Goal: Task Accomplishment & Management: Manage account settings

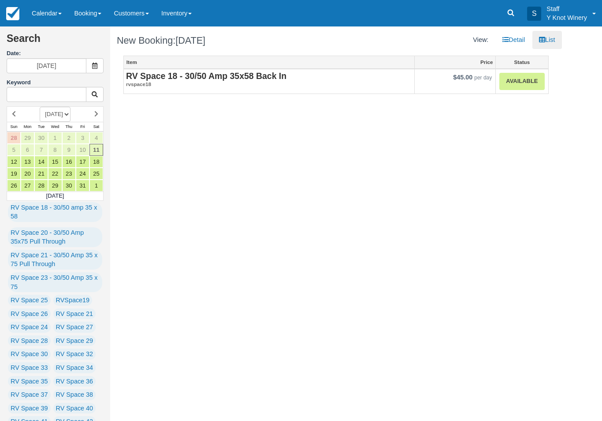
click at [53, 9] on link "Calendar" at bounding box center [47, 13] width 42 height 26
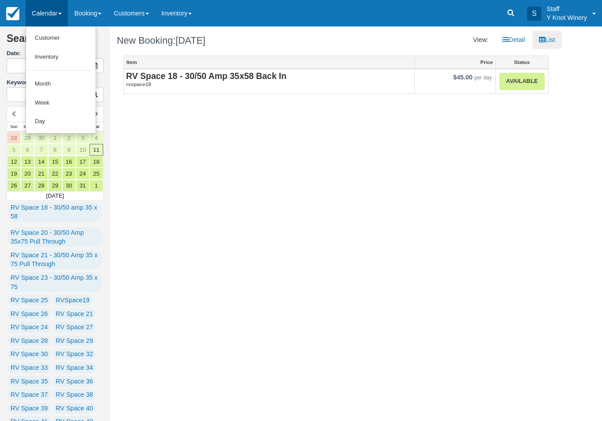
click at [56, 41] on link "Customer" at bounding box center [61, 38] width 70 height 19
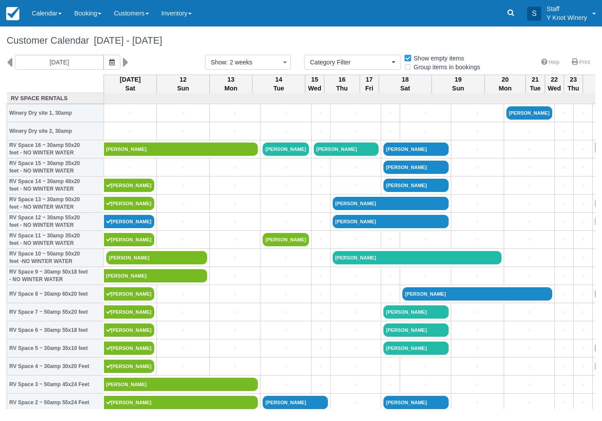
select select
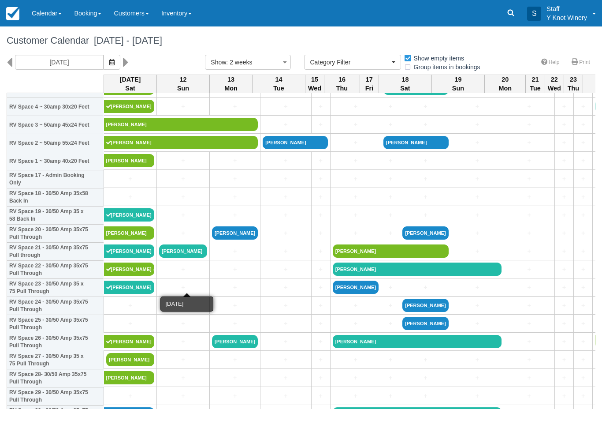
scroll to position [260, 0]
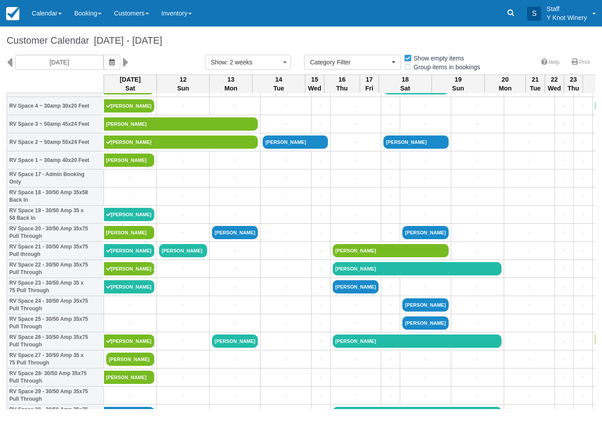
click at [109, 61] on icon "button" at bounding box center [111, 62] width 5 height 6
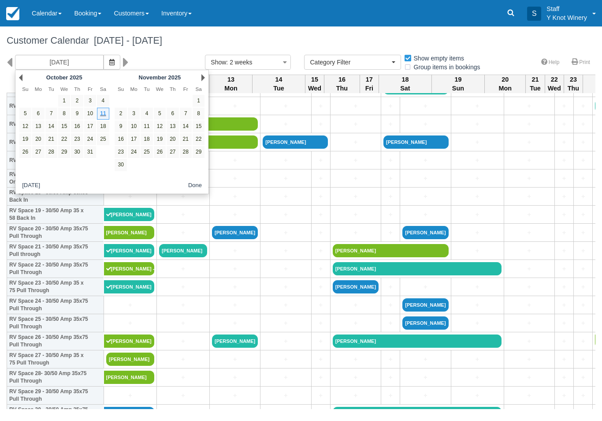
click at [104, 113] on link "11" at bounding box center [103, 114] width 12 height 12
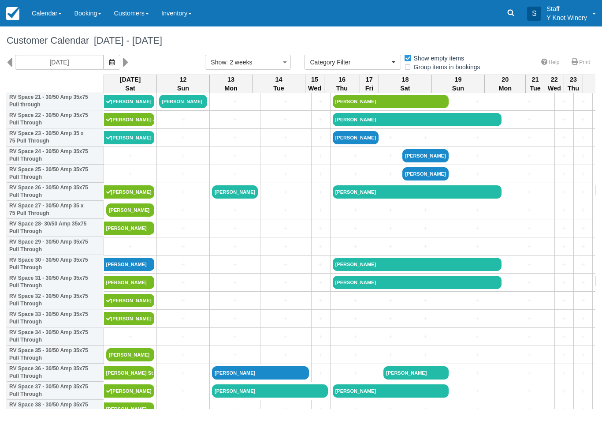
scroll to position [410, 0]
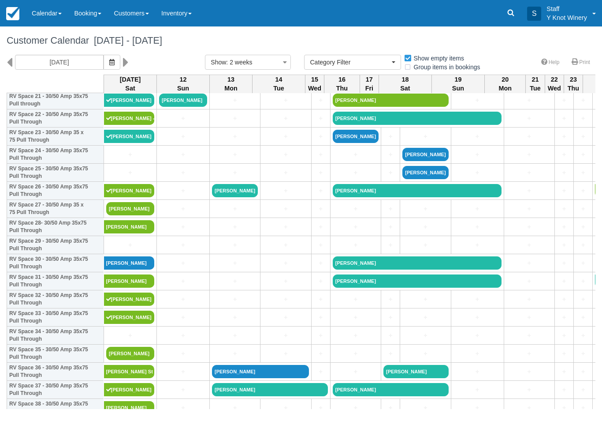
click at [132, 177] on link "+" at bounding box center [130, 172] width 48 height 9
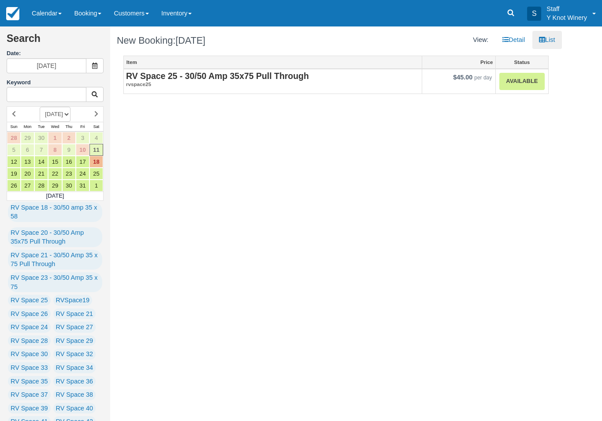
click at [523, 84] on link "Available" at bounding box center [521, 81] width 45 height 17
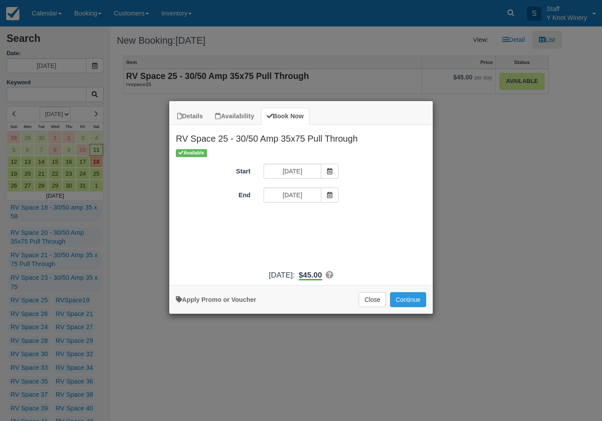
click at [327, 194] on icon "Item Modal" at bounding box center [330, 195] width 6 height 6
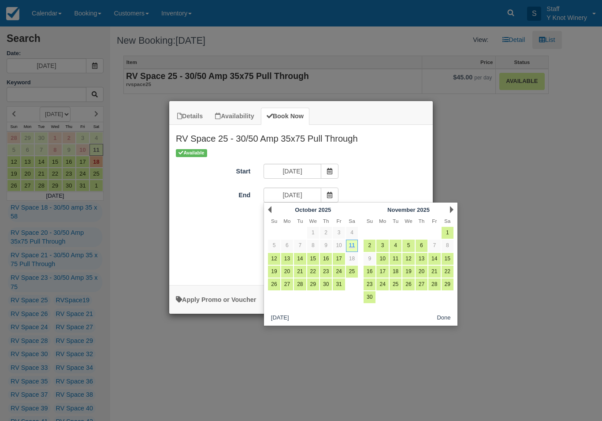
click at [278, 257] on link "12" at bounding box center [274, 259] width 12 height 12
type input "10/12/25"
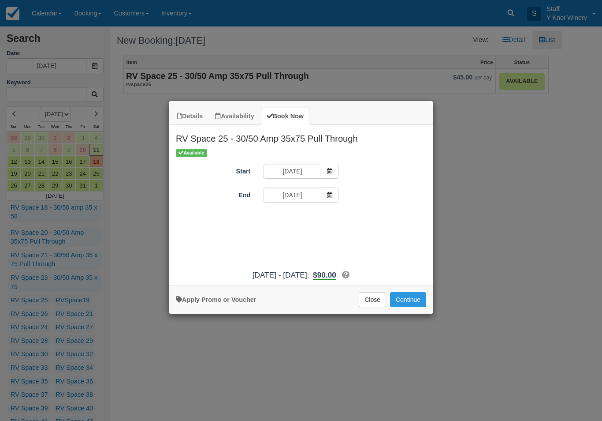
click at [417, 304] on button "Continue" at bounding box center [408, 299] width 36 height 15
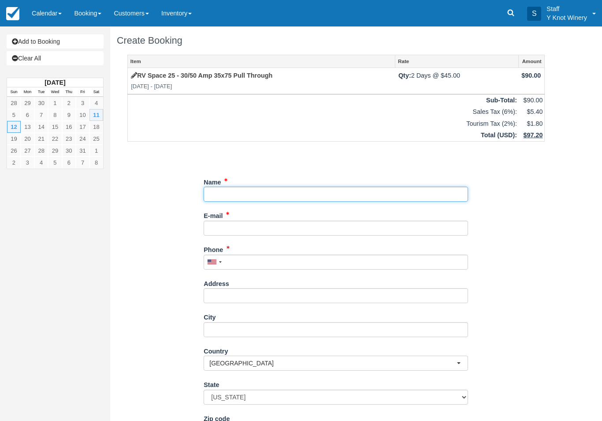
click at [226, 194] on input "Name" at bounding box center [336, 193] width 265 height 15
type input "[PERSON_NAME]"
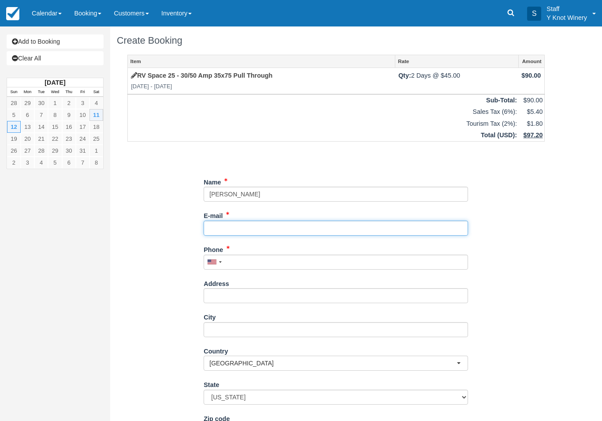
click at [228, 221] on input "E-mail" at bounding box center [336, 227] width 265 height 15
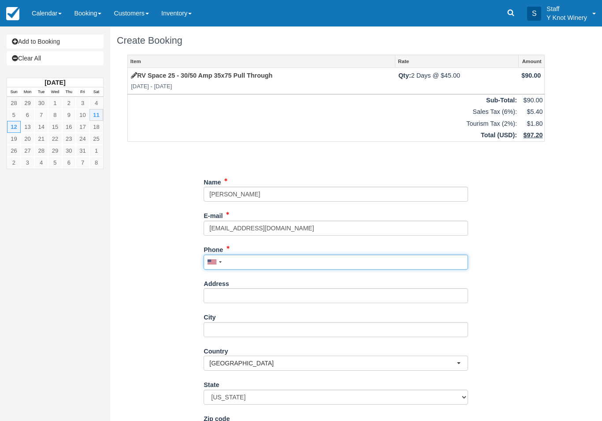
click at [242, 253] on div "Phone United States +1 Canada +1 United Kingdom +44 Afghanistan (‫افغانستان‬‎) …" at bounding box center [336, 255] width 265 height 27
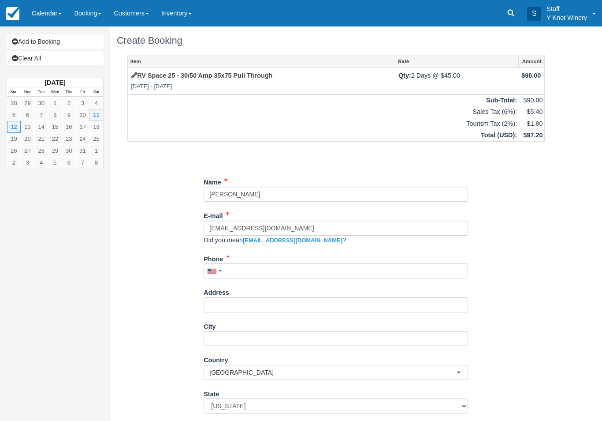
click at [313, 237] on link "jjmjandersen@yahoo.com" at bounding box center [293, 240] width 100 height 7
type input "jjmjandersen@yahoo.com"
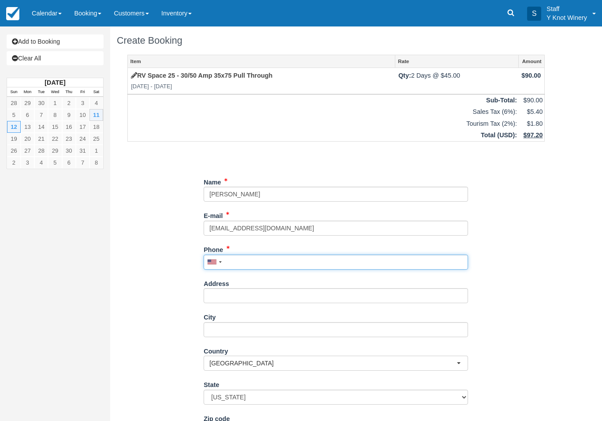
click at [237, 259] on input "Phone" at bounding box center [336, 261] width 265 height 15
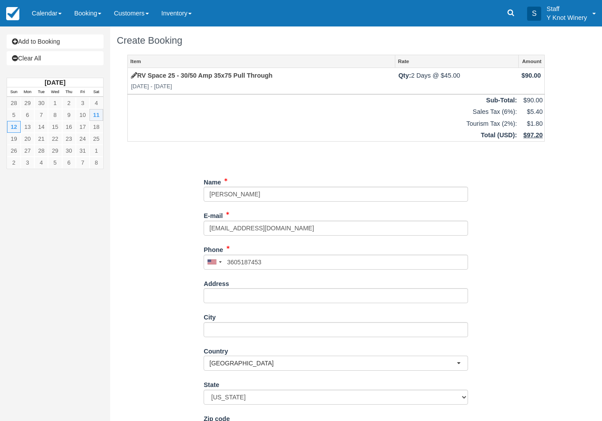
type input "+13605187453"
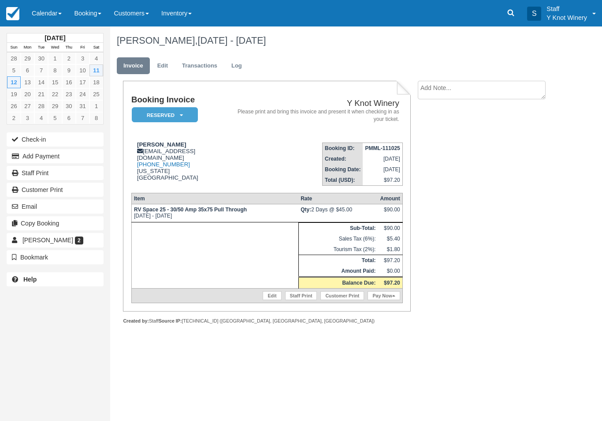
click at [74, 140] on button "Check-in" at bounding box center [55, 139] width 97 height 14
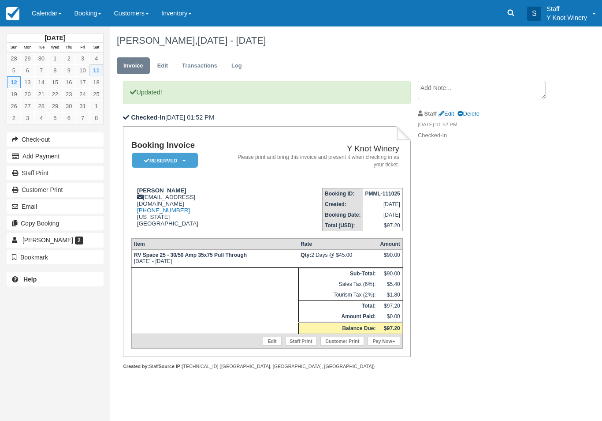
click at [44, 23] on link "Calendar" at bounding box center [47, 13] width 42 height 26
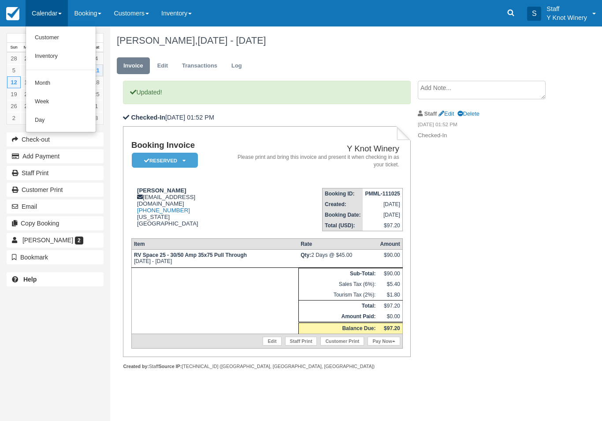
click at [45, 32] on link "Customer" at bounding box center [61, 38] width 70 height 19
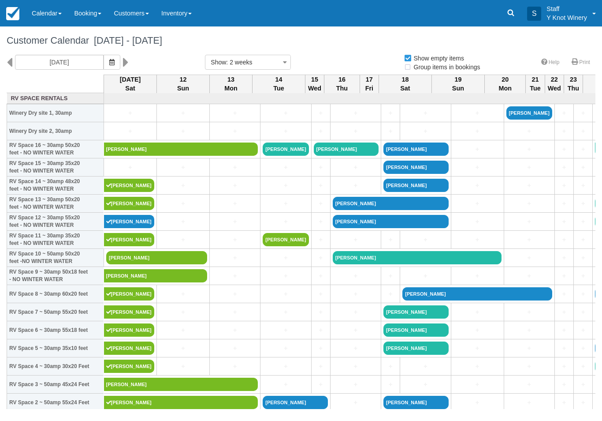
select select
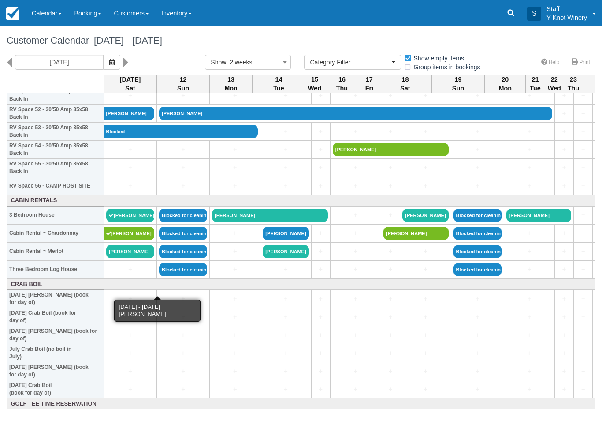
scroll to position [958, 0]
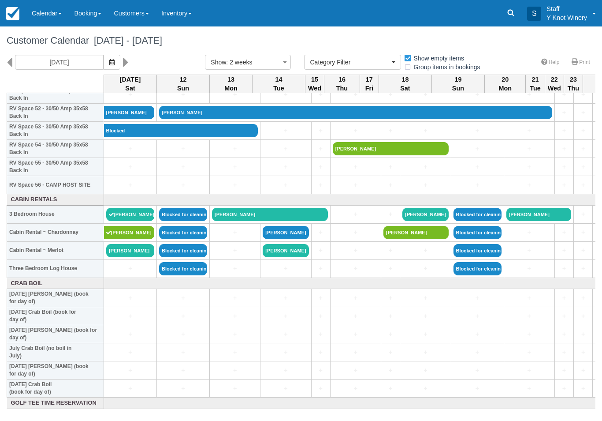
click at [126, 255] on link "Nicole Mayer" at bounding box center [130, 250] width 48 height 13
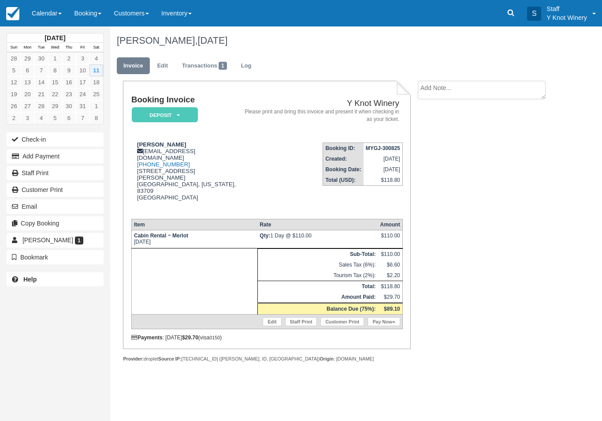
click at [386, 326] on link "Pay Now" at bounding box center [384, 321] width 32 height 9
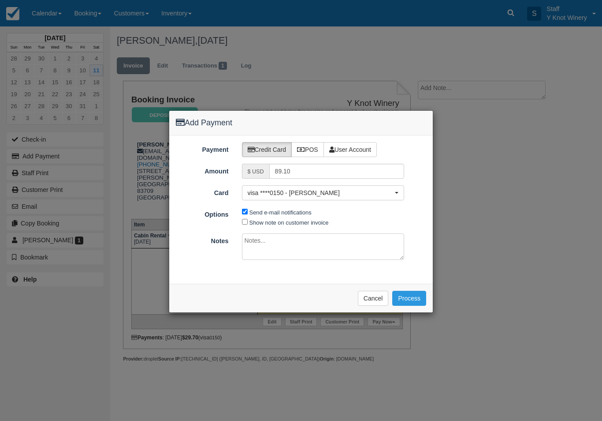
click at [246, 219] on input "Show note on customer invoice" at bounding box center [245, 222] width 6 height 6
checkbox input "true"
click at [407, 302] on button "Process" at bounding box center [409, 298] width 34 height 15
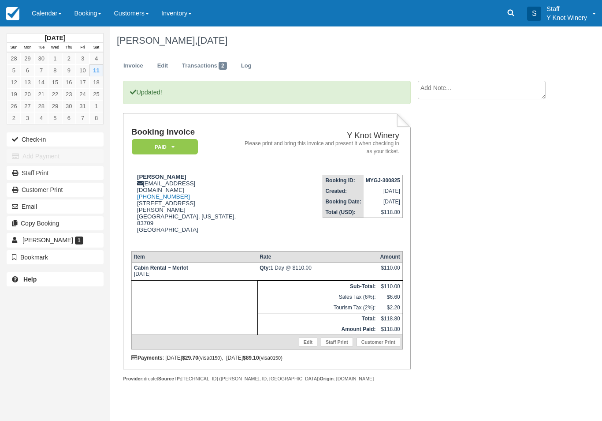
click at [64, 136] on button "Check-in" at bounding box center [55, 139] width 97 height 14
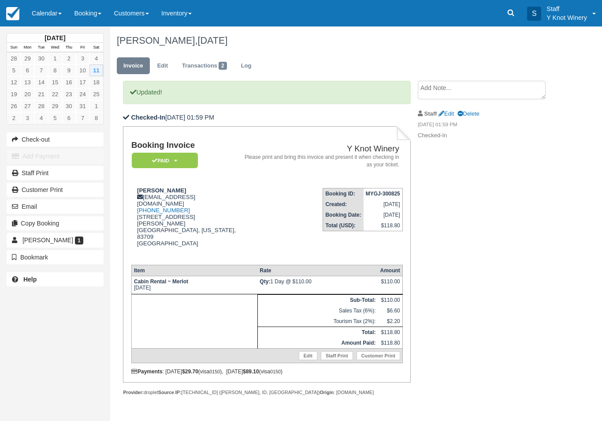
click at [53, 7] on link "Calendar" at bounding box center [47, 13] width 42 height 26
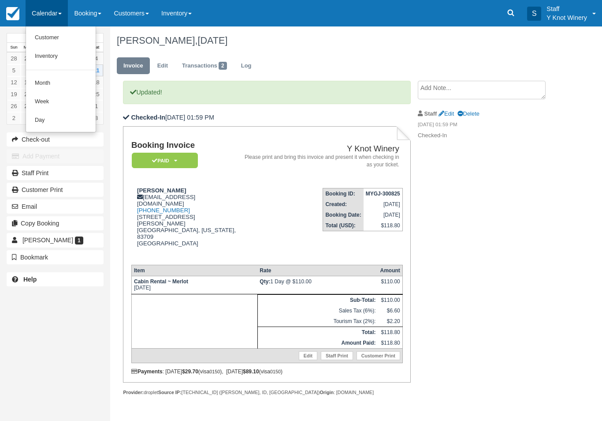
click at [65, 33] on link "Customer" at bounding box center [61, 38] width 70 height 19
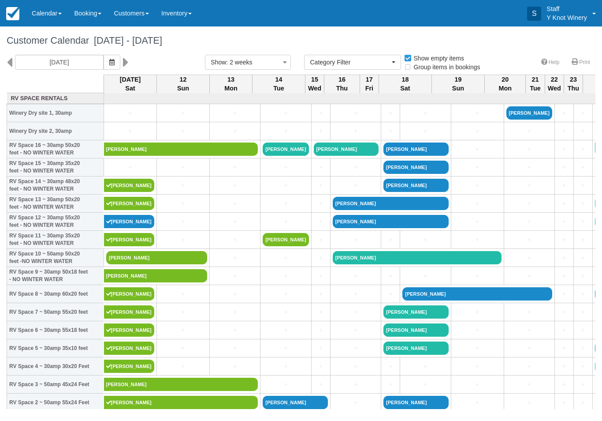
select select
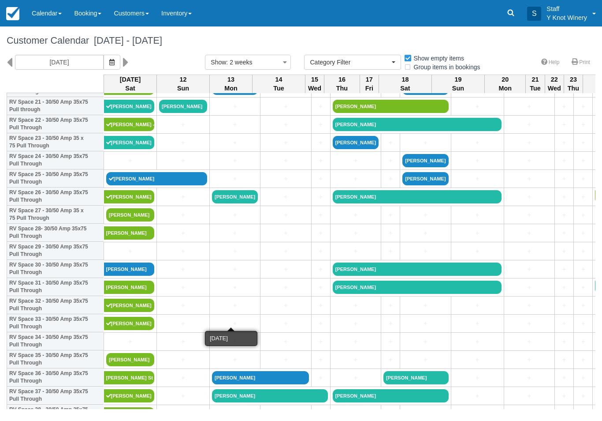
scroll to position [405, 0]
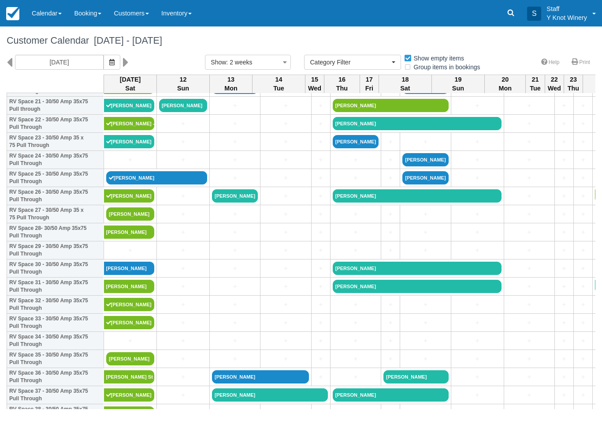
click at [130, 235] on link "[PERSON_NAME]" at bounding box center [129, 231] width 51 height 13
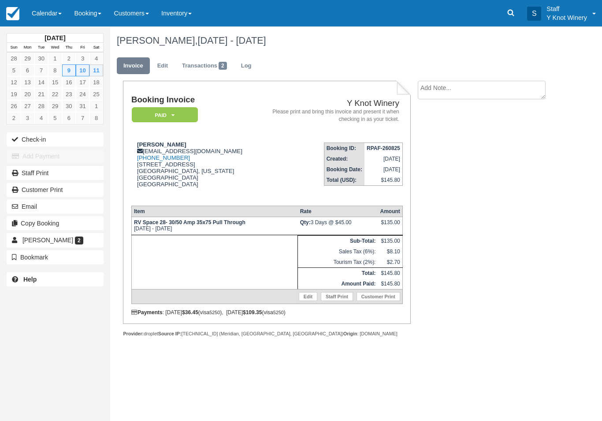
click at [76, 142] on button "Check-in" at bounding box center [55, 139] width 97 height 14
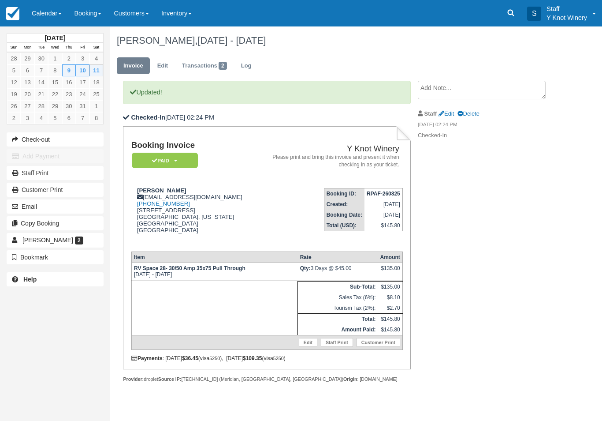
click at [56, 7] on link "Calendar" at bounding box center [47, 13] width 42 height 26
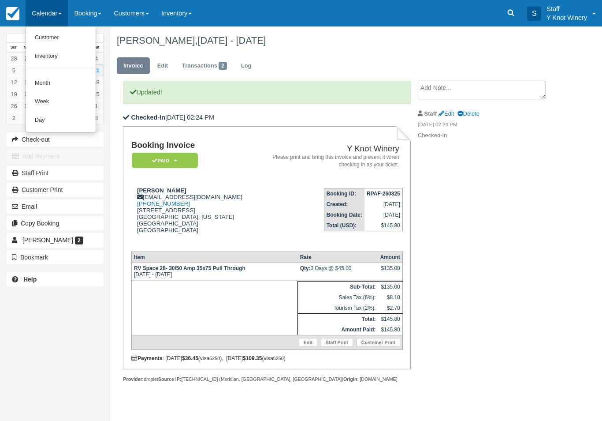
click at [63, 35] on link "Customer" at bounding box center [61, 38] width 70 height 19
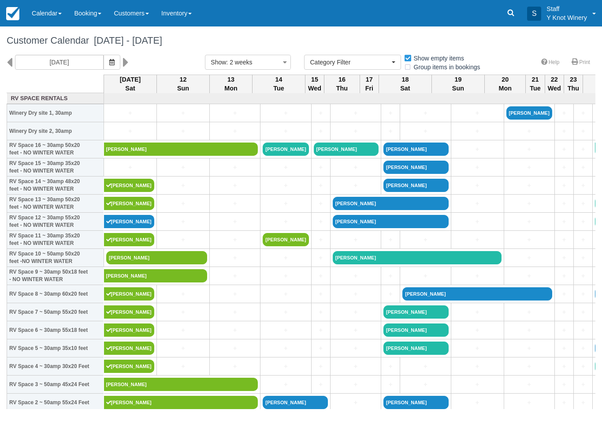
select select
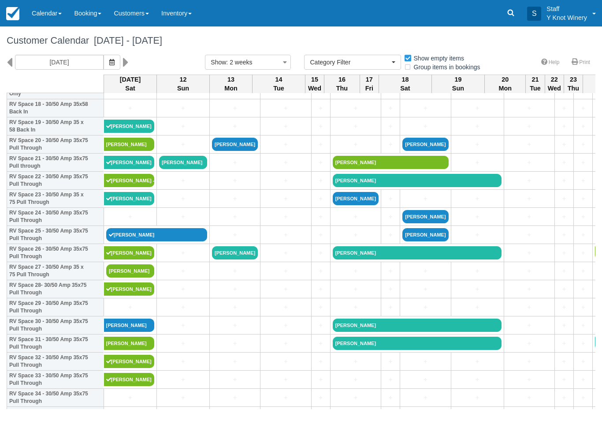
scroll to position [349, 0]
